Goal: Information Seeking & Learning: Find specific fact

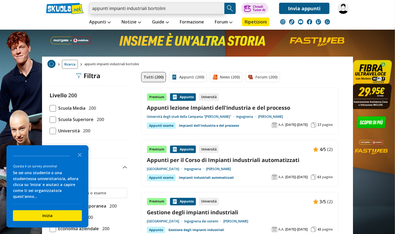
click at [179, 11] on input "appunti impianti industriali bortolini" at bounding box center [156, 8] width 135 height 11
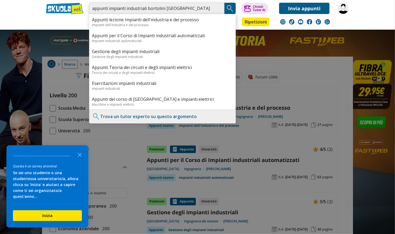
click at [146, 7] on input "appunti impianti industriali bortolini [GEOGRAPHIC_DATA]" at bounding box center [156, 8] width 135 height 11
type input "appunti impianti industriali ma bortolini [GEOGRAPHIC_DATA]"
